Goal: Task Accomplishment & Management: Use online tool/utility

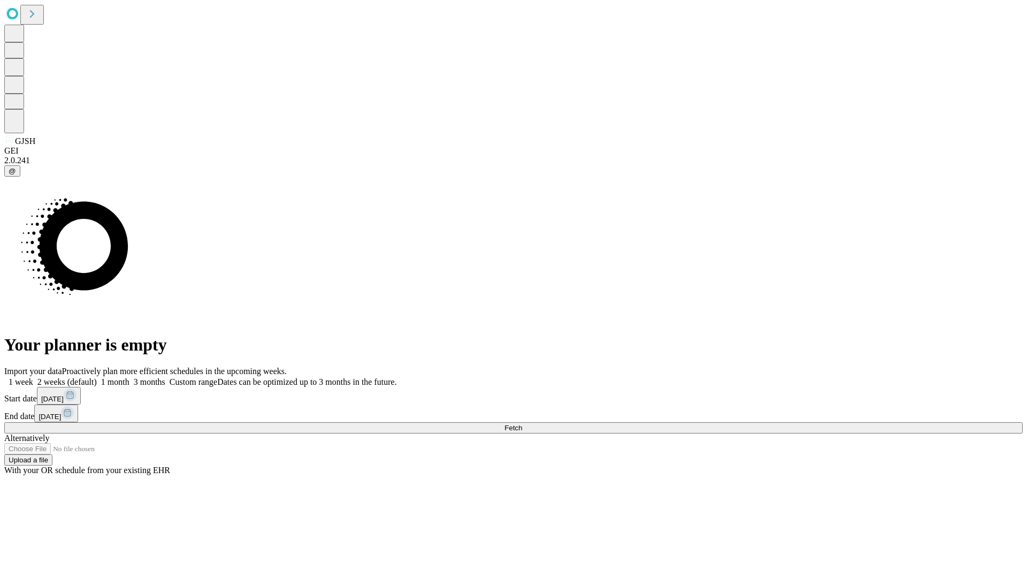
click at [829, 422] on button "Fetch" at bounding box center [513, 427] width 1018 height 11
